Goal: Information Seeking & Learning: Learn about a topic

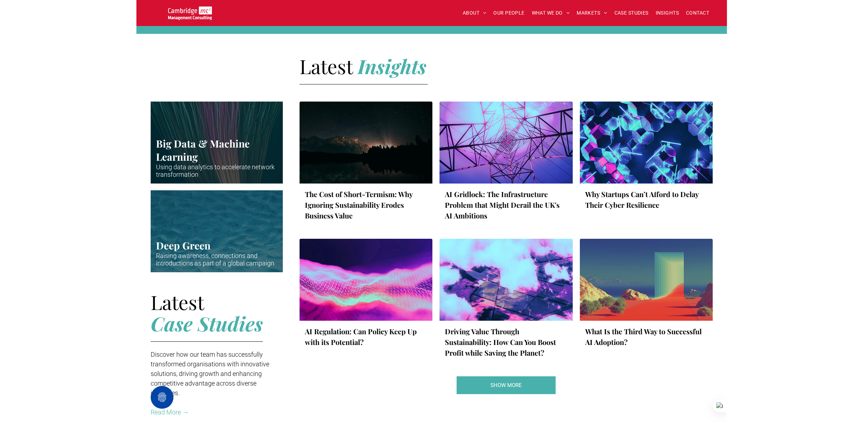
scroll to position [1013, 0]
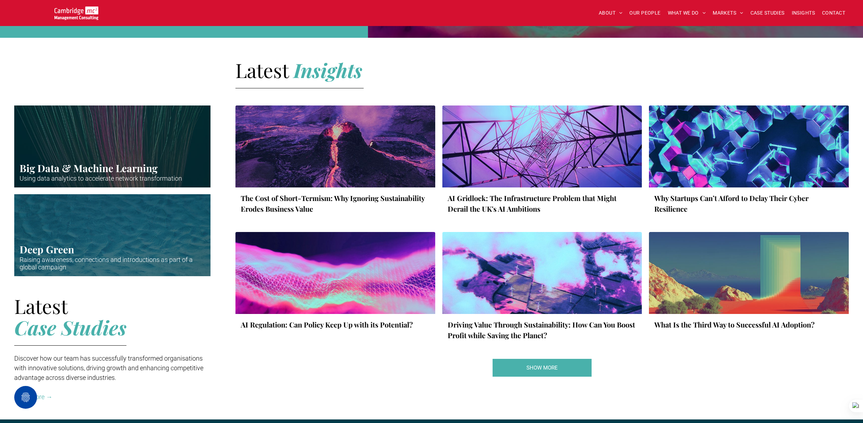
scroll to position [987, 0]
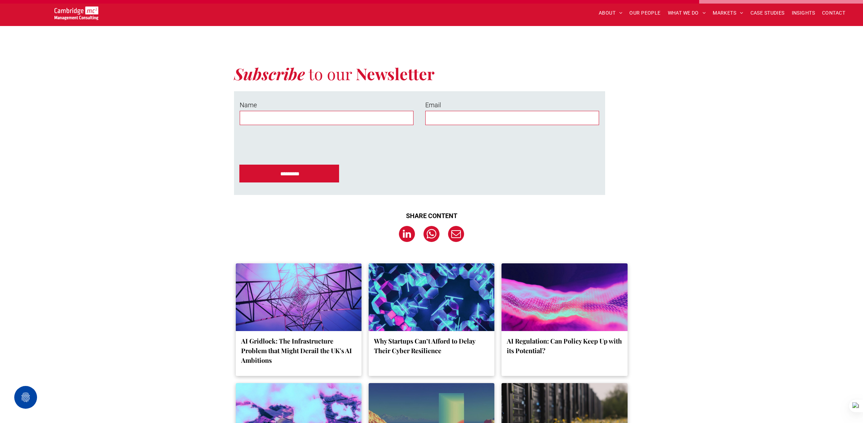
scroll to position [1996, 0]
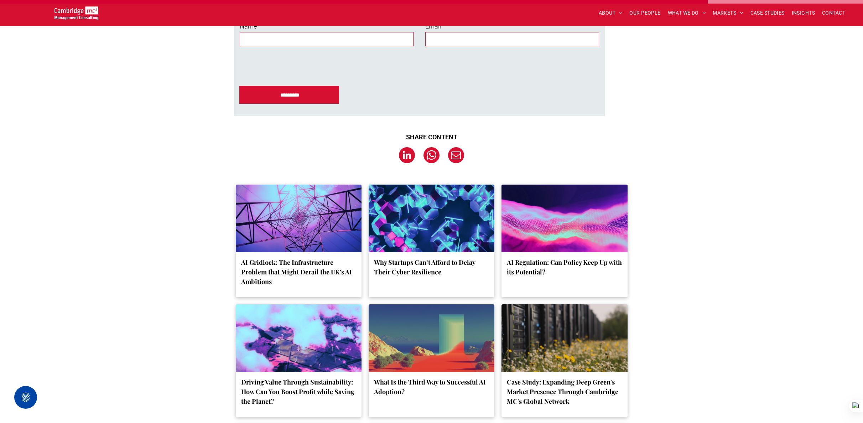
click at [454, 219] on div at bounding box center [432, 218] width 134 height 72
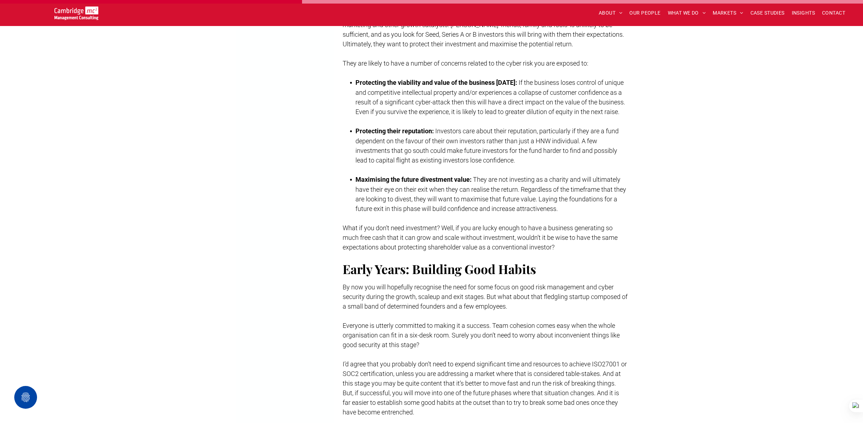
scroll to position [1027, 0]
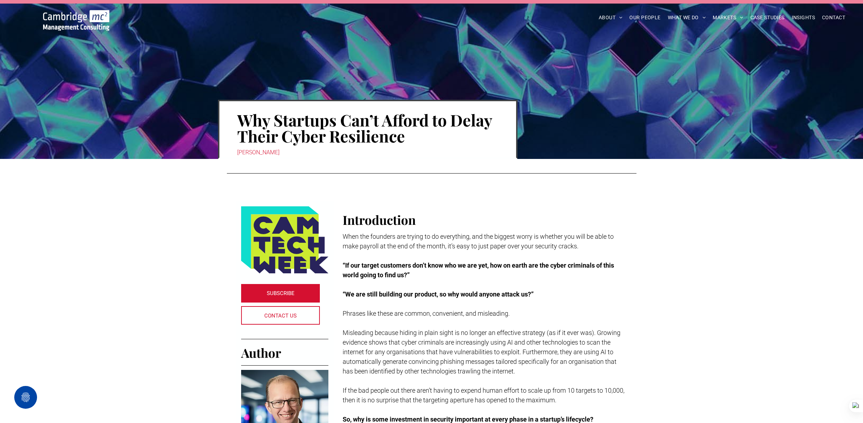
click at [537, 62] on div "Why Startups Can’t Afford to Delay Their Cyber Resilience Tom Burton" at bounding box center [431, 79] width 863 height 159
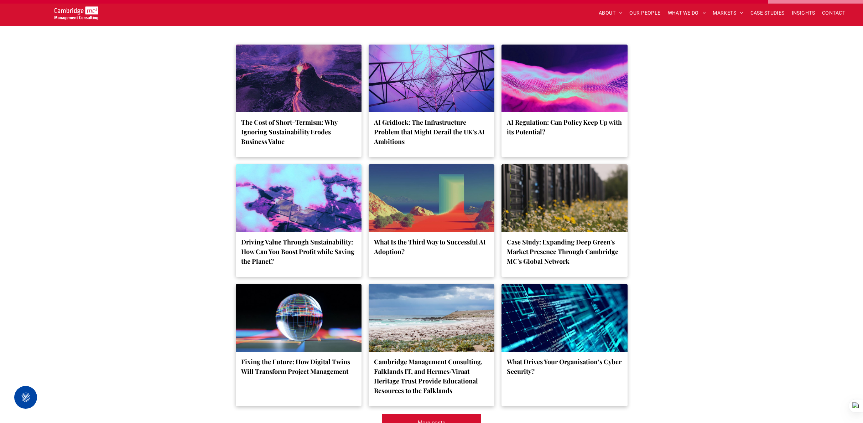
scroll to position [2281, 0]
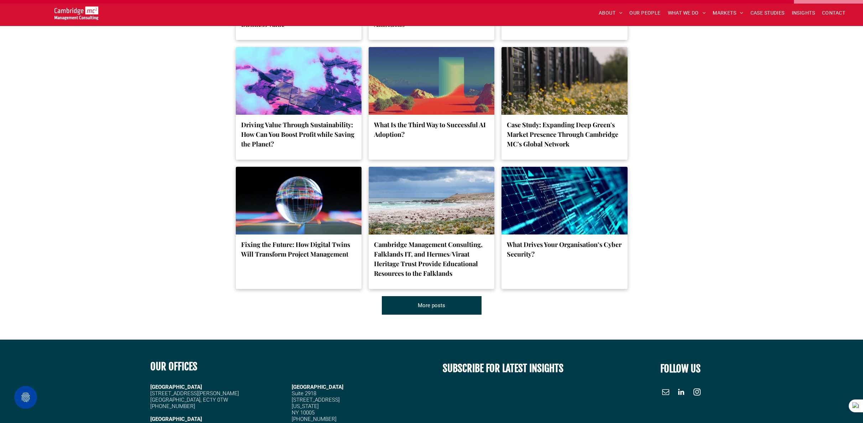
click at [433, 314] on span "More posts" at bounding box center [431, 305] width 27 height 18
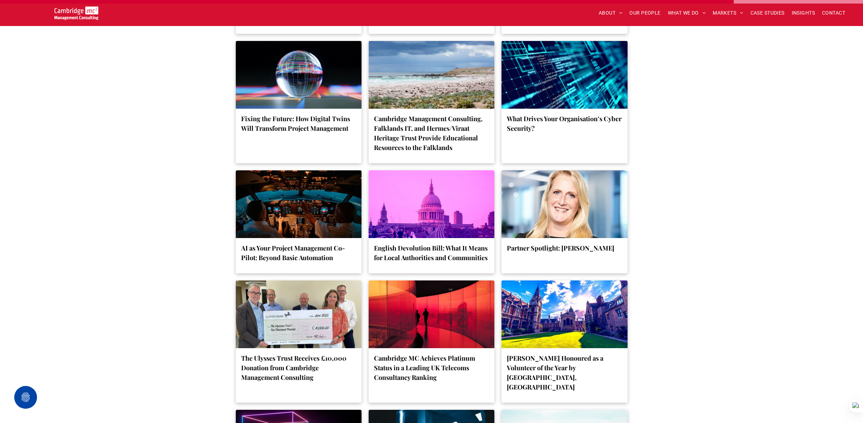
scroll to position [2386, 0]
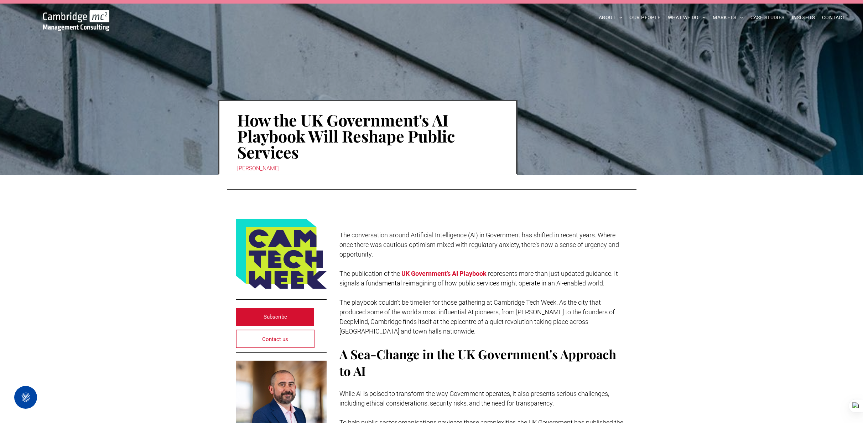
click at [339, 126] on h1 "How the UK Government's AI Playbook Will Reshape Public Services" at bounding box center [367, 135] width 261 height 49
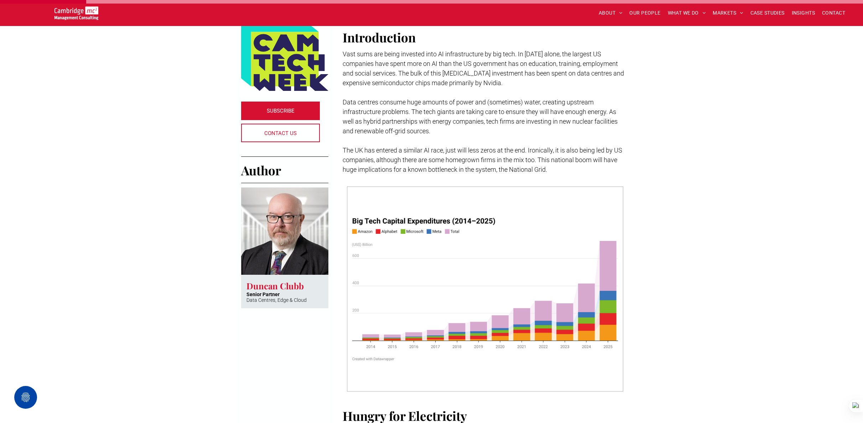
scroll to position [524, 0]
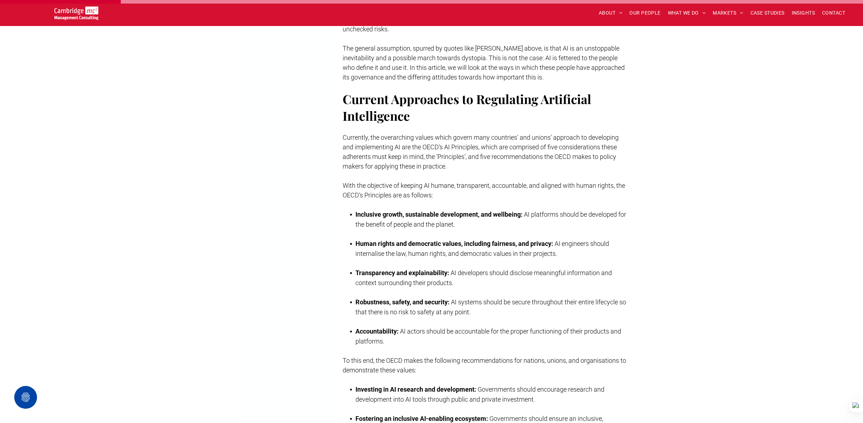
scroll to position [592, 0]
